Goal: Transaction & Acquisition: Purchase product/service

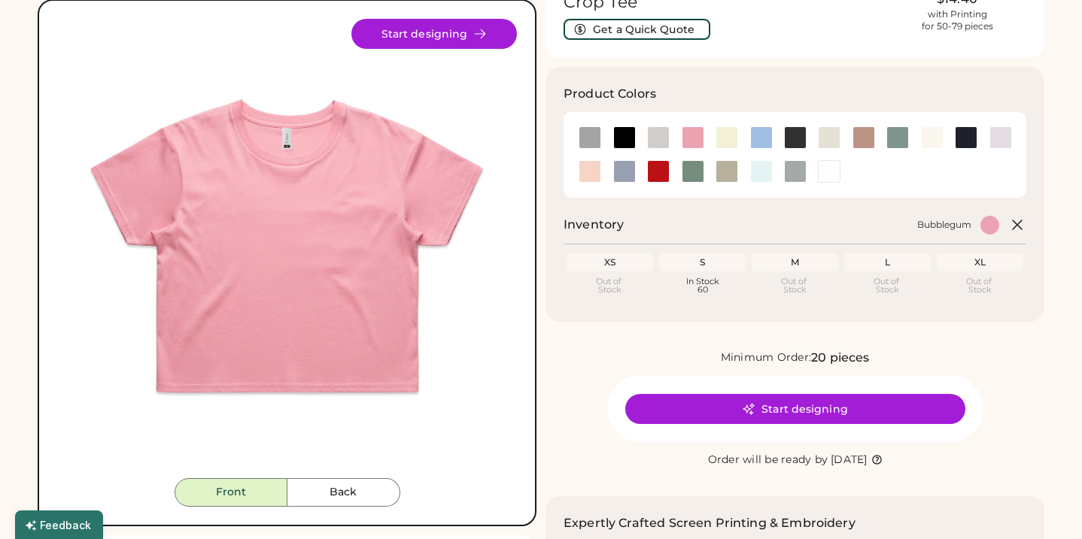
scroll to position [105, 0]
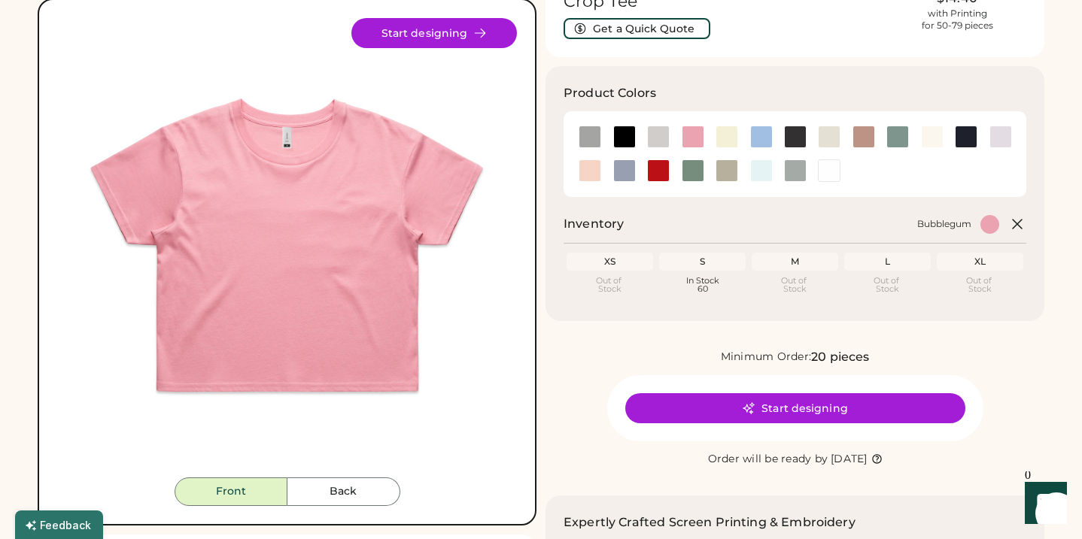
click at [344, 477] on img at bounding box center [287, 248] width 460 height 460
click at [341, 490] on button "Back" at bounding box center [343, 492] width 113 height 29
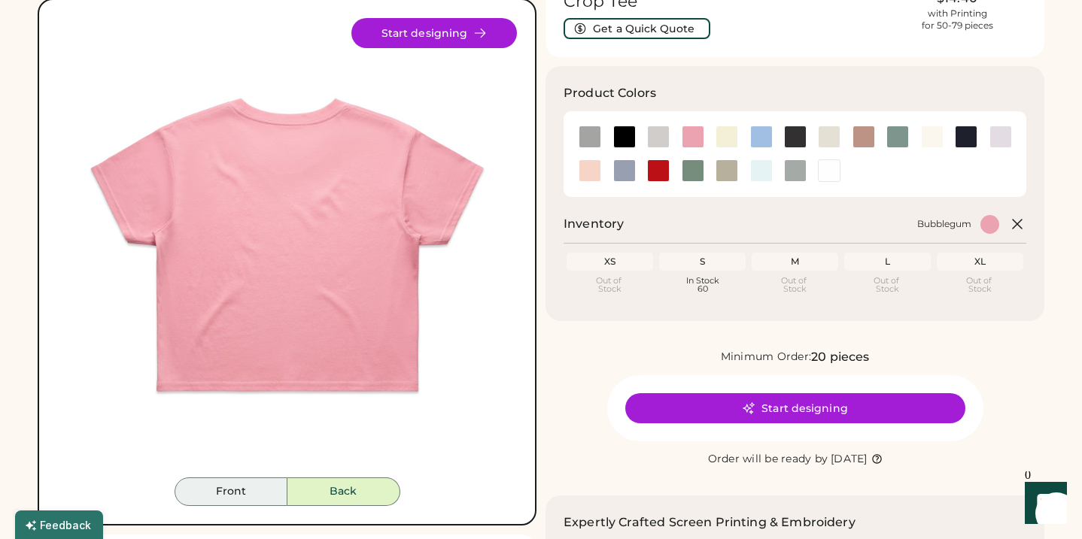
click at [241, 493] on button "Front" at bounding box center [231, 492] width 113 height 29
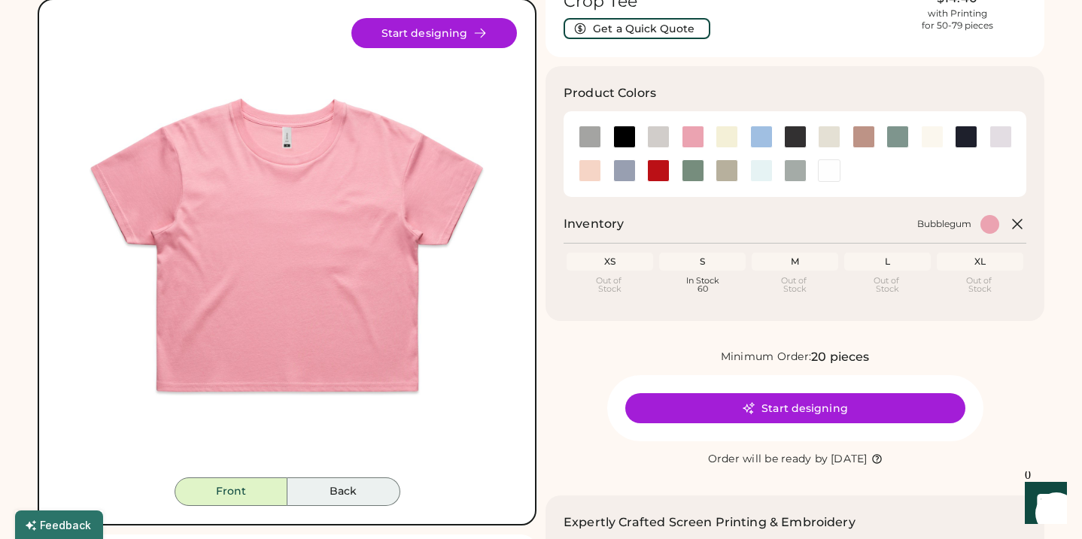
click at [341, 496] on button "Back" at bounding box center [343, 492] width 113 height 29
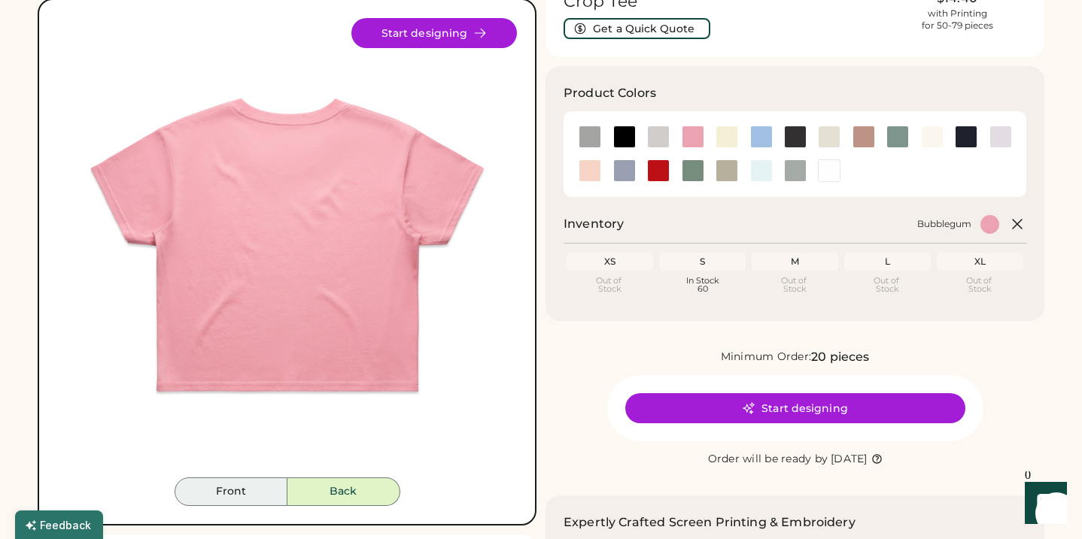
click at [258, 493] on button "Front" at bounding box center [231, 492] width 113 height 29
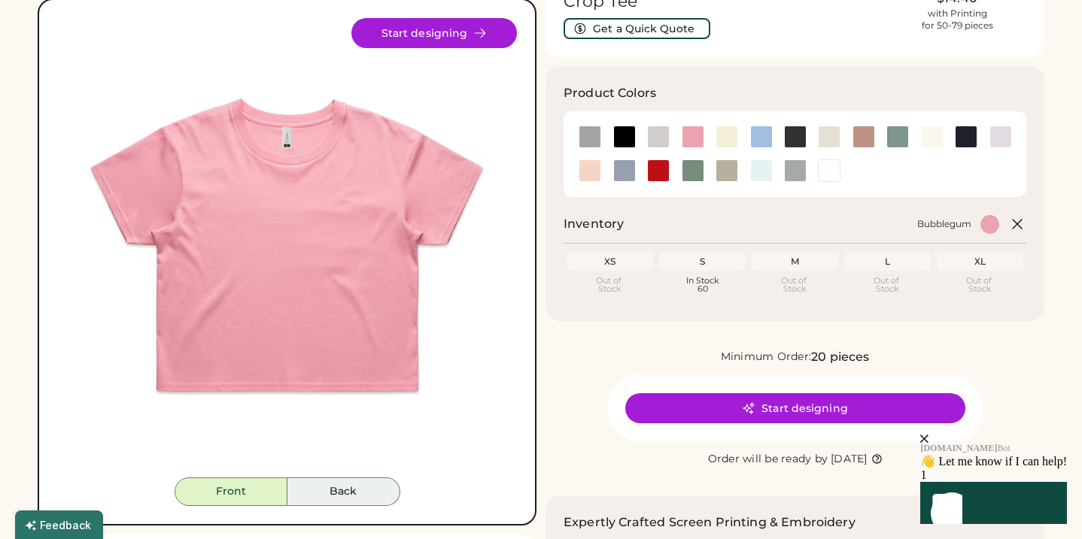
click at [334, 490] on button "Back" at bounding box center [343, 492] width 113 height 29
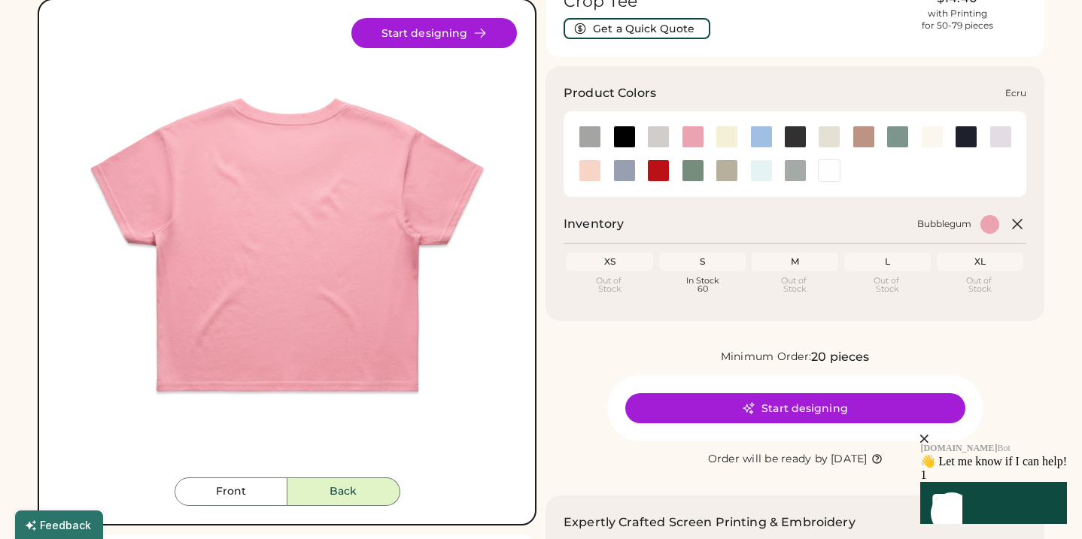
click at [830, 137] on div at bounding box center [829, 137] width 23 height 23
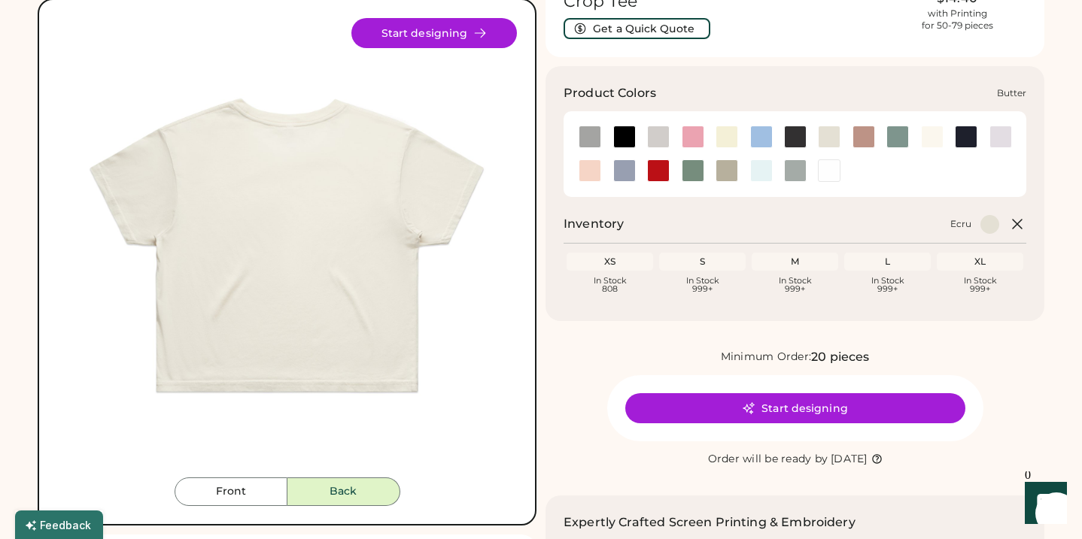
click at [732, 136] on div at bounding box center [726, 137] width 23 height 23
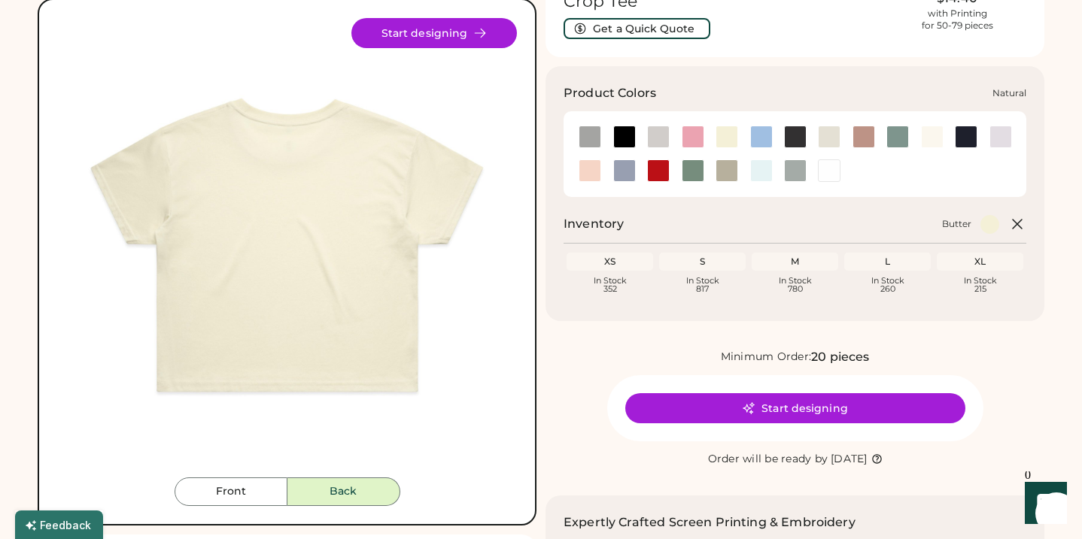
click at [930, 137] on div at bounding box center [932, 137] width 23 height 23
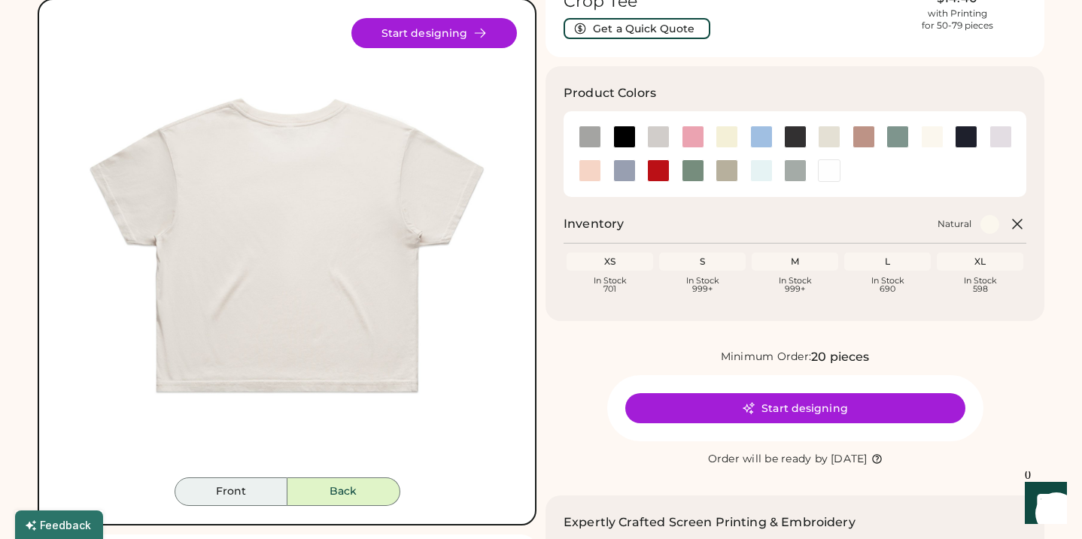
click at [244, 493] on button "Front" at bounding box center [231, 492] width 113 height 29
click at [250, 493] on button "Front" at bounding box center [231, 492] width 113 height 29
click at [346, 487] on button "Back" at bounding box center [343, 492] width 113 height 29
